Goal: Task Accomplishment & Management: Use online tool/utility

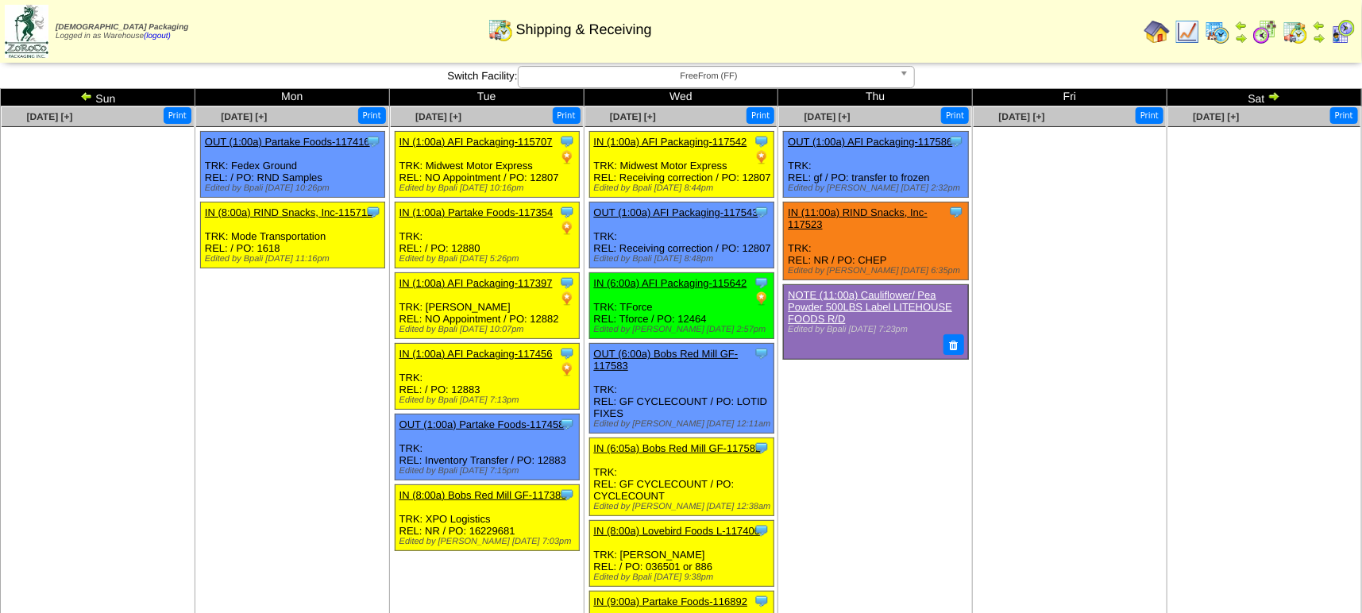
click at [1222, 33] on img at bounding box center [1217, 31] width 25 height 25
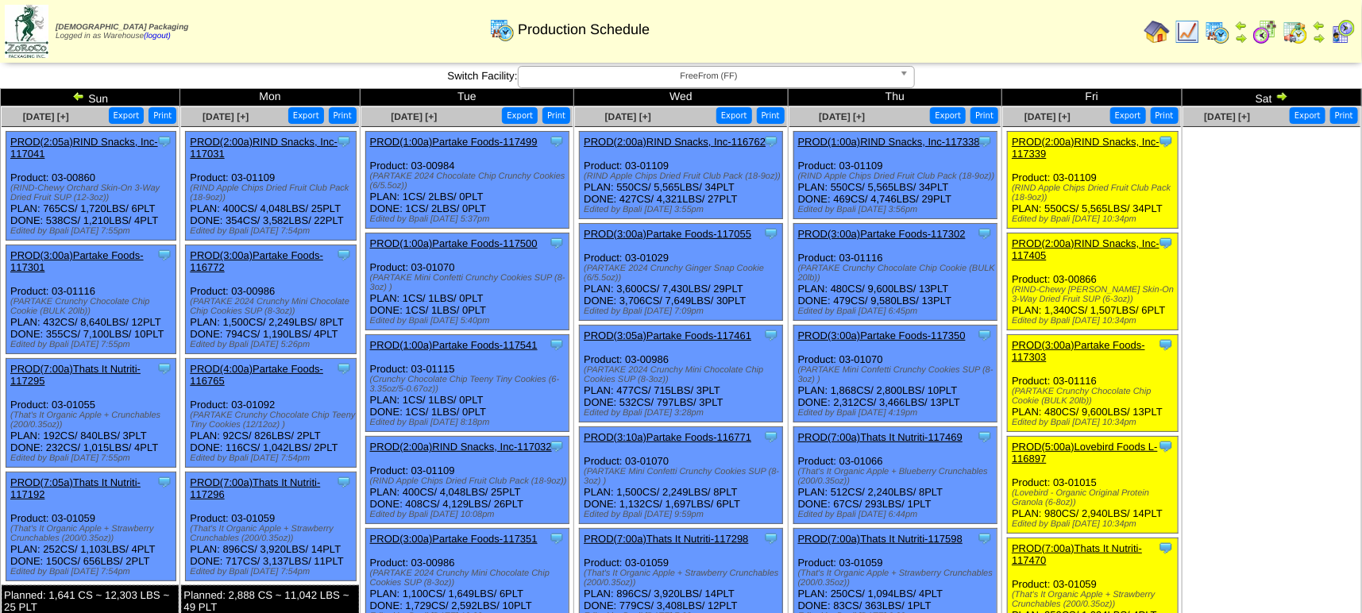
drag, startPoint x: 1047, startPoint y: 377, endPoint x: 1015, endPoint y: 415, distance: 49.0
drag, startPoint x: 1015, startPoint y: 415, endPoint x: 1281, endPoint y: 468, distance: 271.3
click at [1281, 468] on td "Oct 04 [+] Print Export" at bounding box center [1271, 435] width 179 height 658
click at [1110, 143] on link "PROD(2:00a)RIND Snacks, Inc-117339" at bounding box center [1086, 148] width 148 height 24
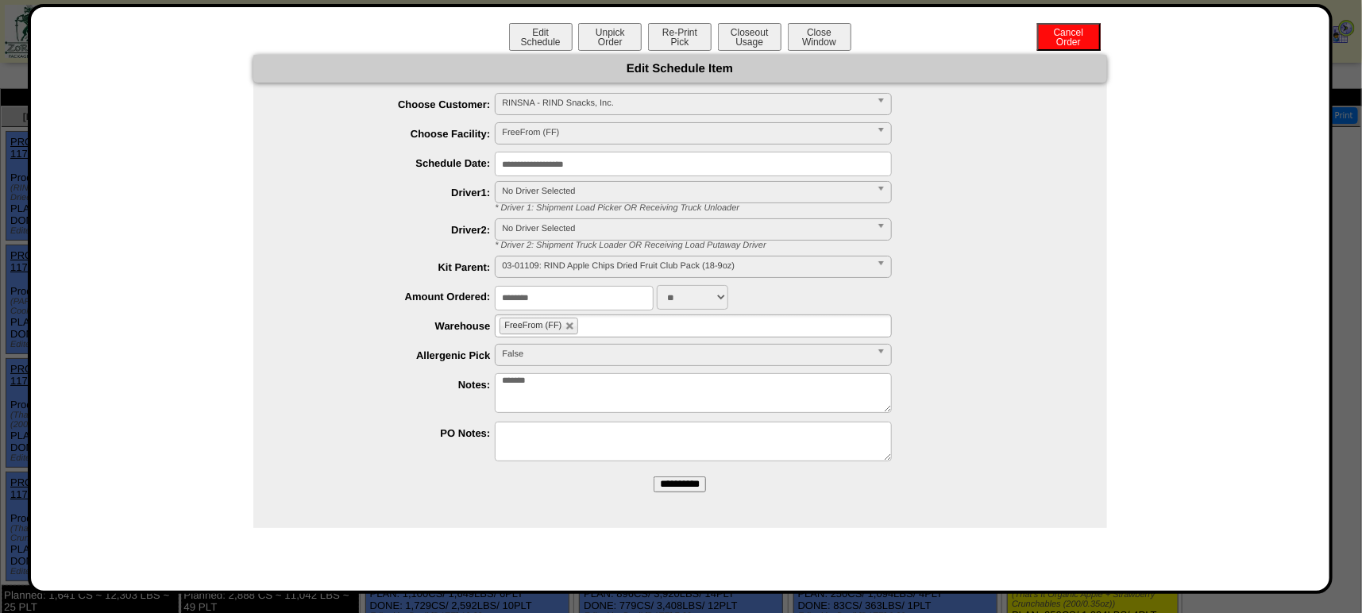
drag, startPoint x: 617, startPoint y: 37, endPoint x: 747, endPoint y: 46, distance: 130.6
click at [617, 37] on button "Unpick Order" at bounding box center [610, 37] width 64 height 28
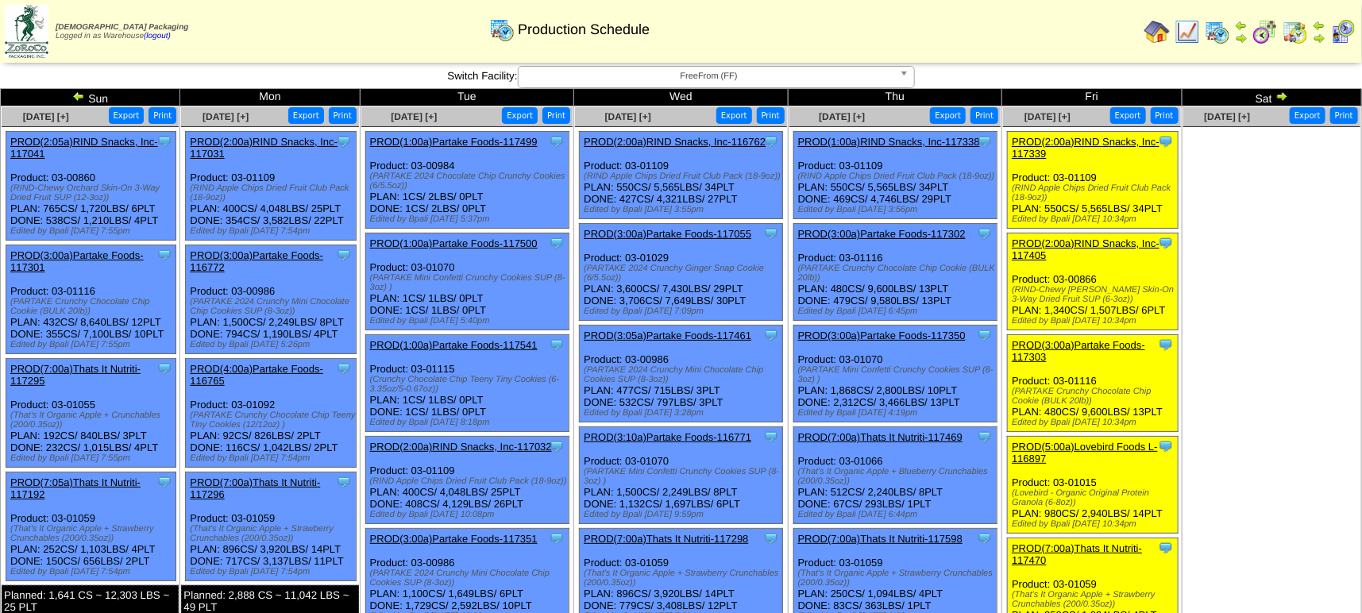
click at [1121, 138] on link "PROD(2:00a)RIND Snacks, Inc-117339" at bounding box center [1086, 148] width 148 height 24
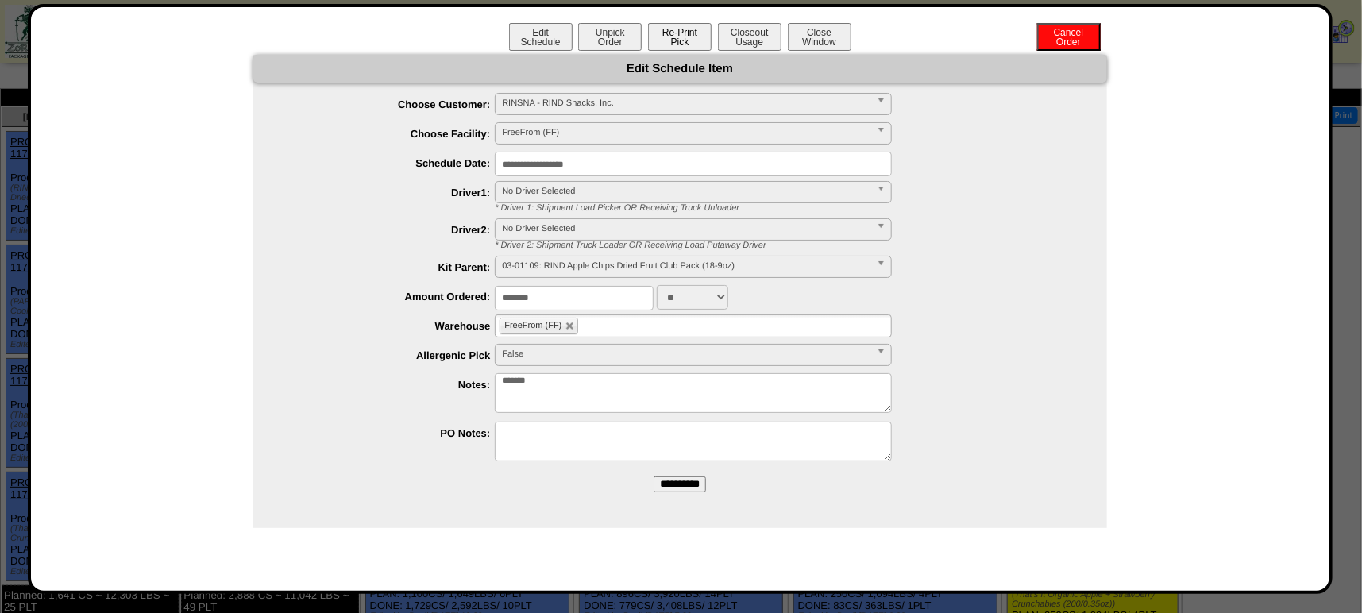
click at [687, 33] on button "Re-Print Pick" at bounding box center [680, 37] width 64 height 28
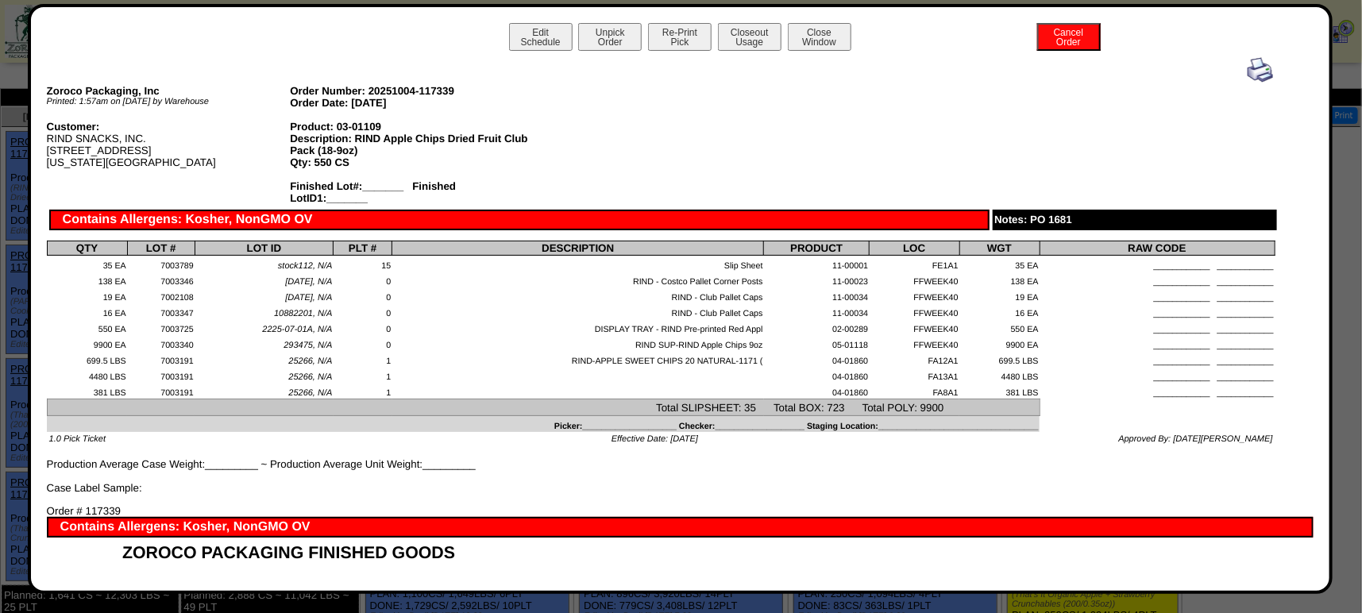
click at [1255, 62] on img at bounding box center [1260, 69] width 25 height 25
